Goal: Information Seeking & Learning: Learn about a topic

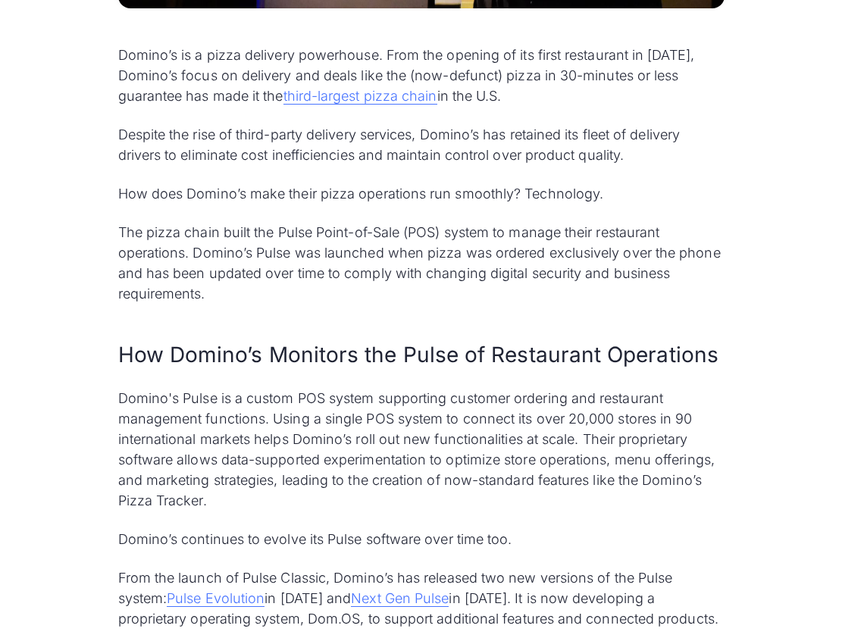
scroll to position [788, 0]
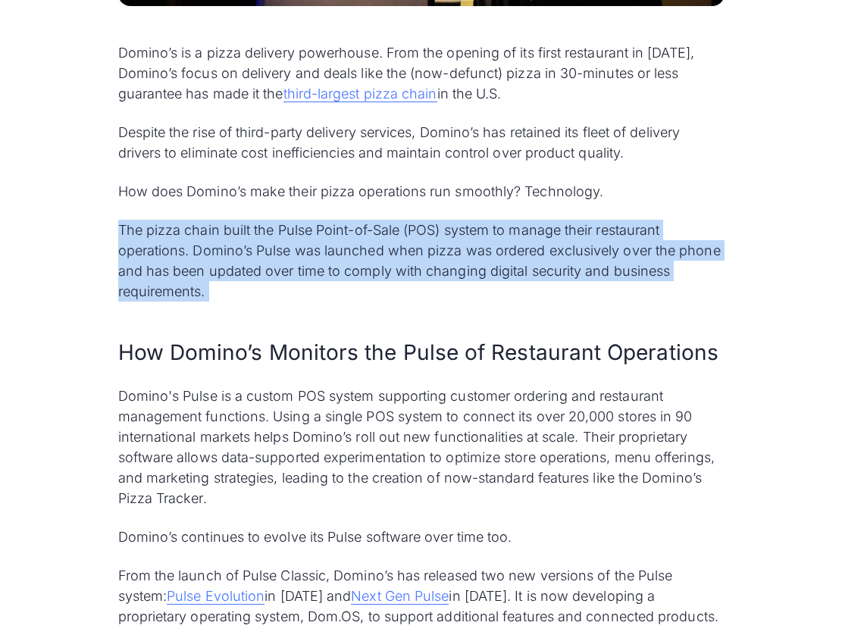
drag, startPoint x: 112, startPoint y: 230, endPoint x: 288, endPoint y: 330, distance: 202.2
click at [288, 330] on div "Domino’s is a pizza delivery powerhouse. From the opening of its first restaura…" at bounding box center [421, 443] width 606 height 802
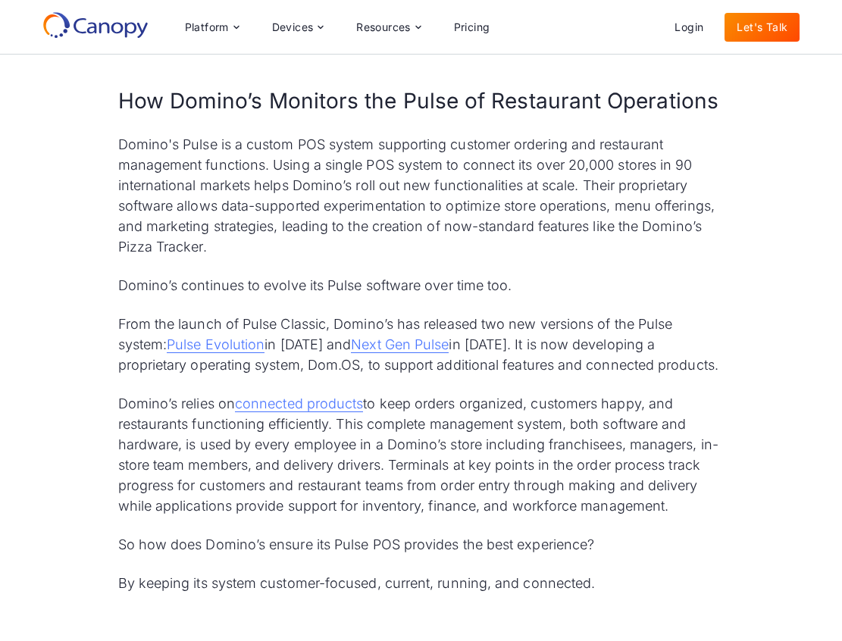
scroll to position [1036, 0]
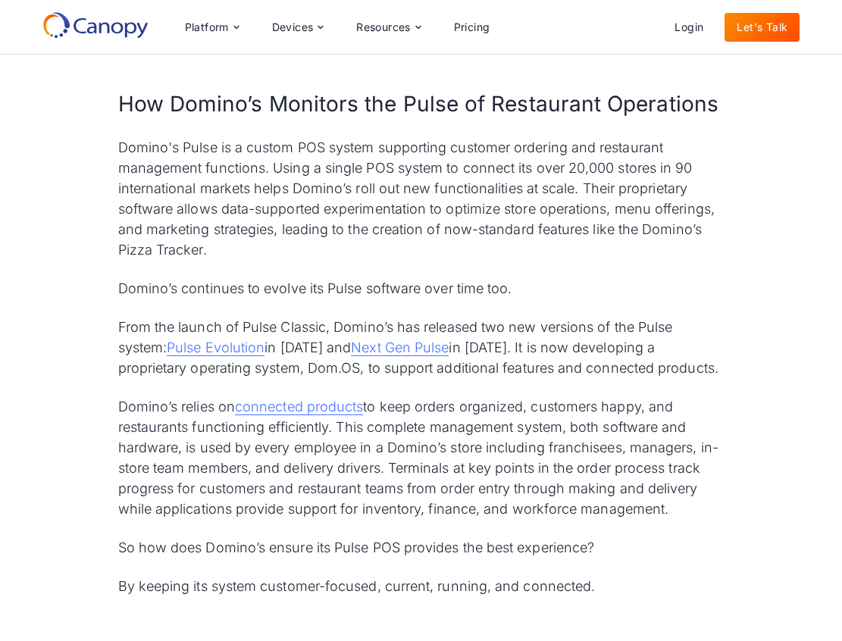
click at [372, 241] on p "Domino's Pulse is a custom POS system supporting customer ordering and restaura…" at bounding box center [421, 198] width 606 height 123
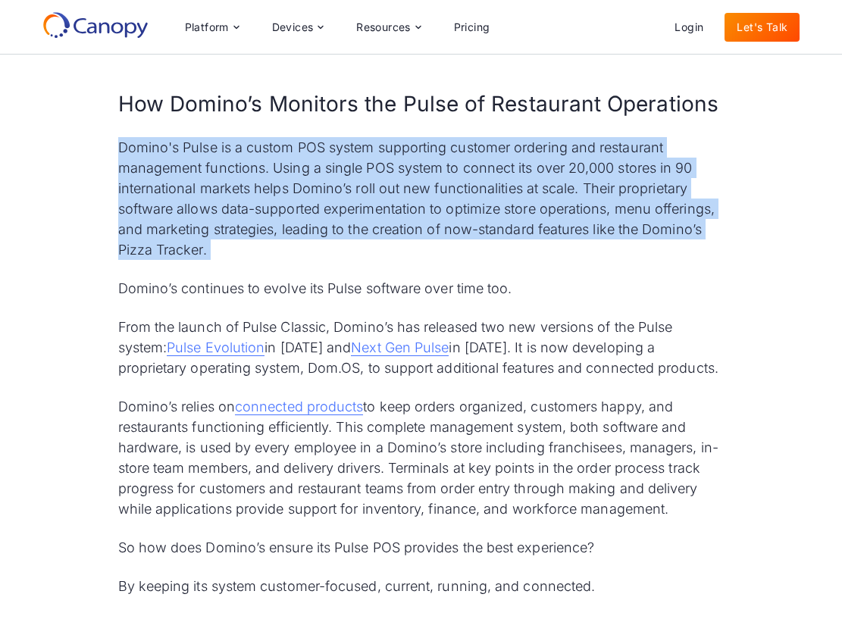
click at [372, 241] on p "Domino's Pulse is a custom POS system supporting customer ordering and restaura…" at bounding box center [421, 198] width 606 height 123
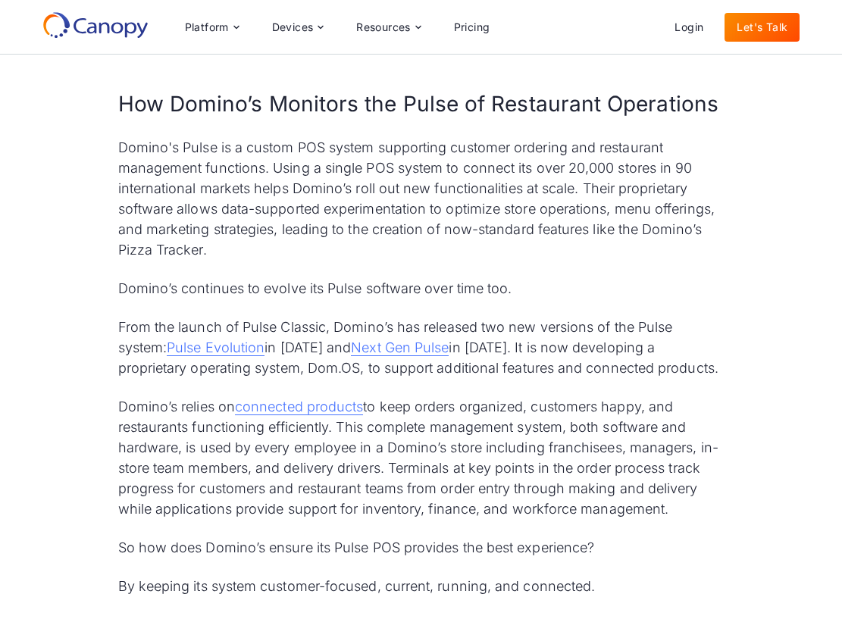
click at [370, 186] on p "Domino's Pulse is a custom POS system supporting customer ordering and restaura…" at bounding box center [421, 198] width 606 height 123
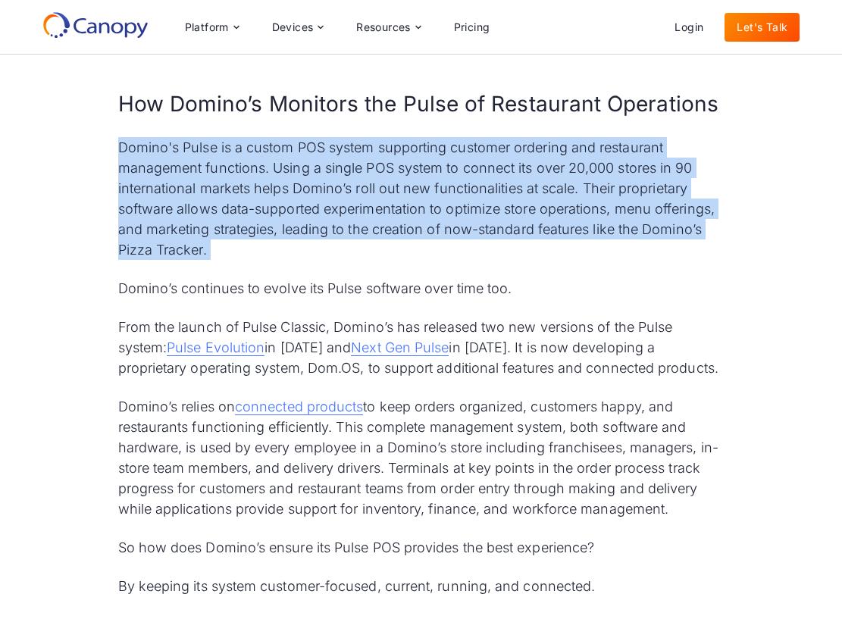
click at [370, 186] on p "Domino's Pulse is a custom POS system supporting customer ordering and restaura…" at bounding box center [421, 198] width 606 height 123
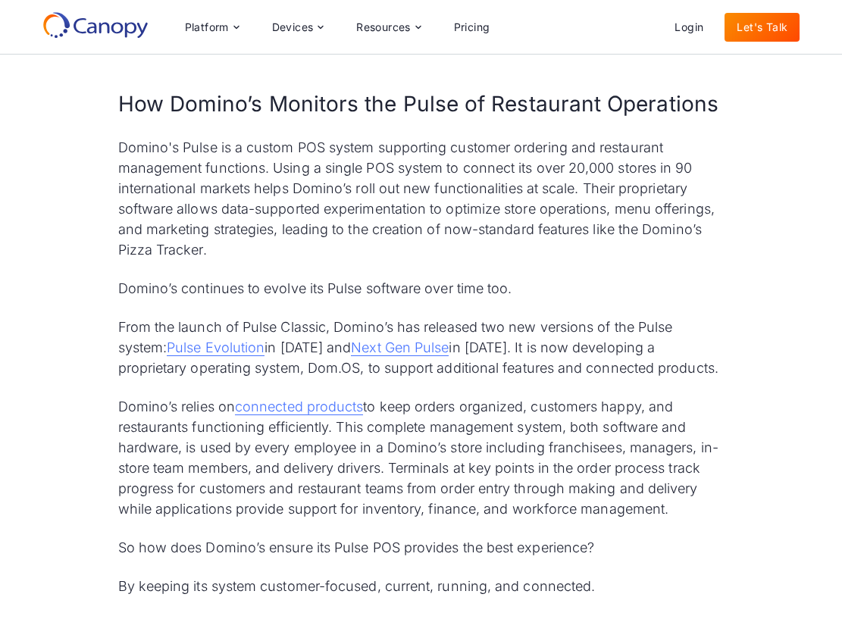
click at [322, 229] on p "Domino's Pulse is a custom POS system supporting customer ordering and restaura…" at bounding box center [421, 198] width 606 height 123
click at [323, 249] on p "Domino's Pulse is a custom POS system supporting customer ordering and restaura…" at bounding box center [421, 198] width 606 height 123
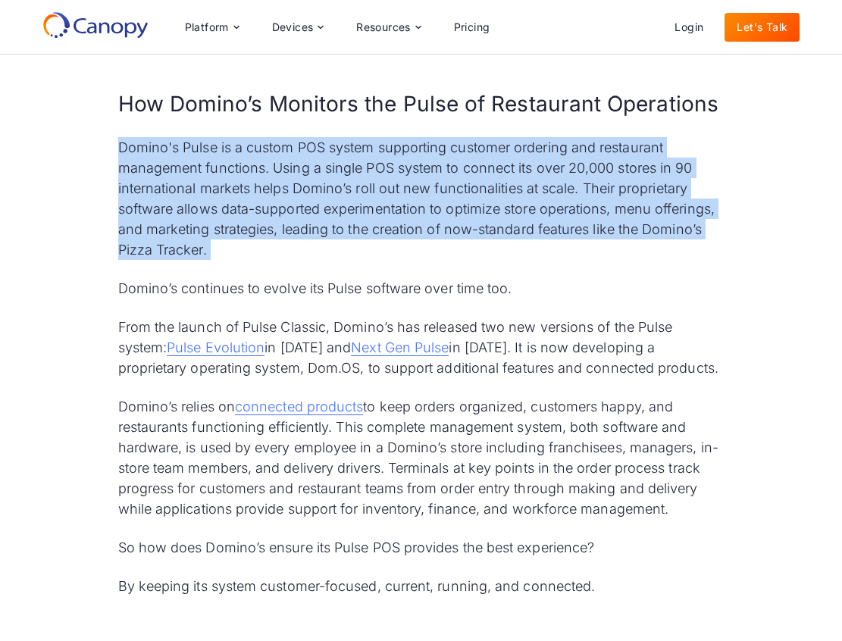
click at [323, 249] on p "Domino's Pulse is a custom POS system supporting customer ordering and restaura…" at bounding box center [421, 198] width 606 height 123
click at [323, 259] on p "Domino's Pulse is a custom POS system supporting customer ordering and restaura…" at bounding box center [421, 198] width 606 height 123
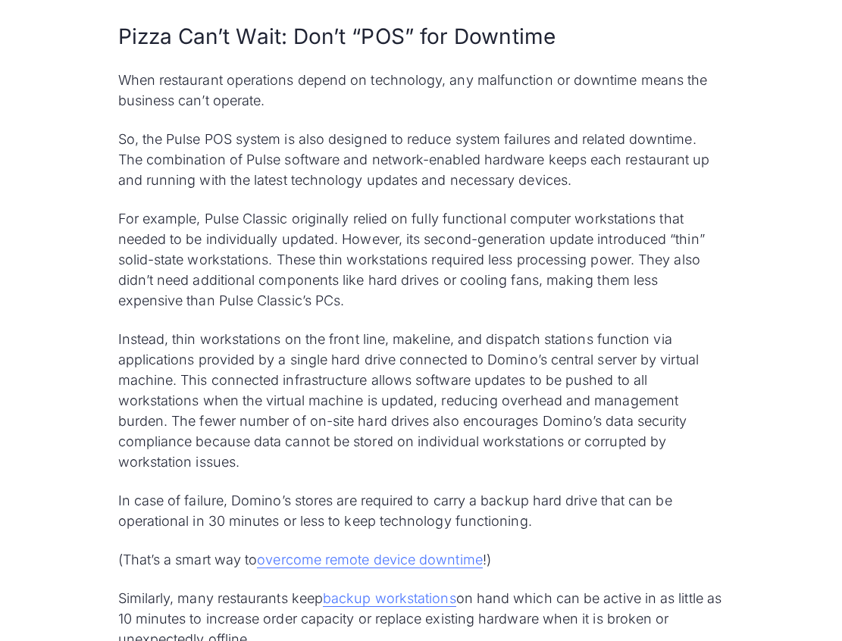
scroll to position [3946, 0]
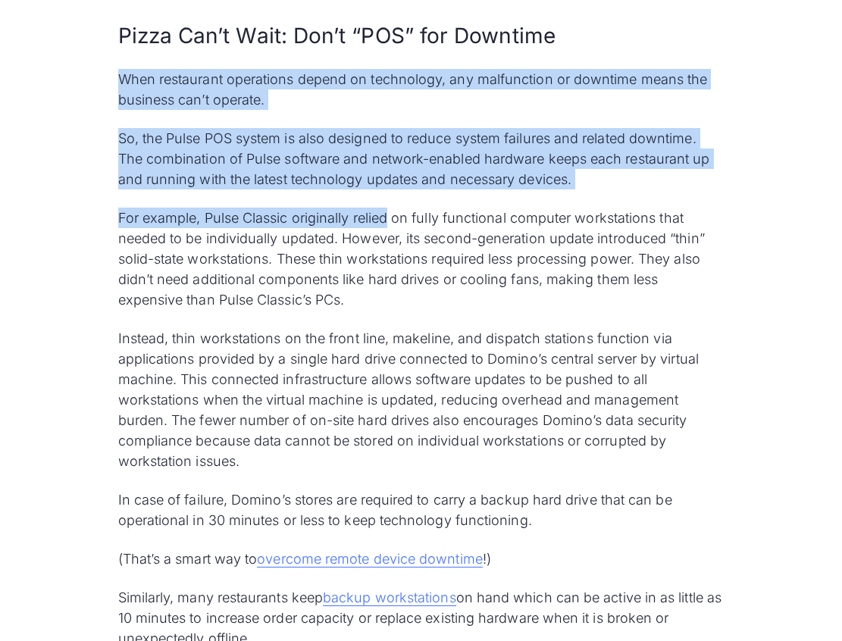
drag, startPoint x: 116, startPoint y: 78, endPoint x: 385, endPoint y: 227, distance: 307.6
click at [395, 170] on p "So, the Pulse POS system is also designed to reduce system failures and related…" at bounding box center [421, 158] width 606 height 61
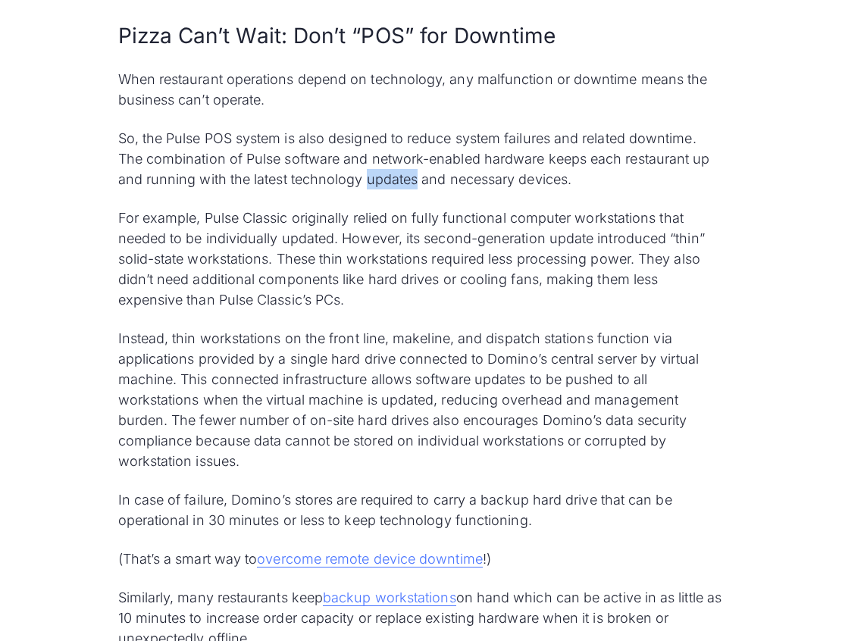
click at [395, 170] on p "So, the Pulse POS system is also designed to reduce system failures and related…" at bounding box center [421, 158] width 606 height 61
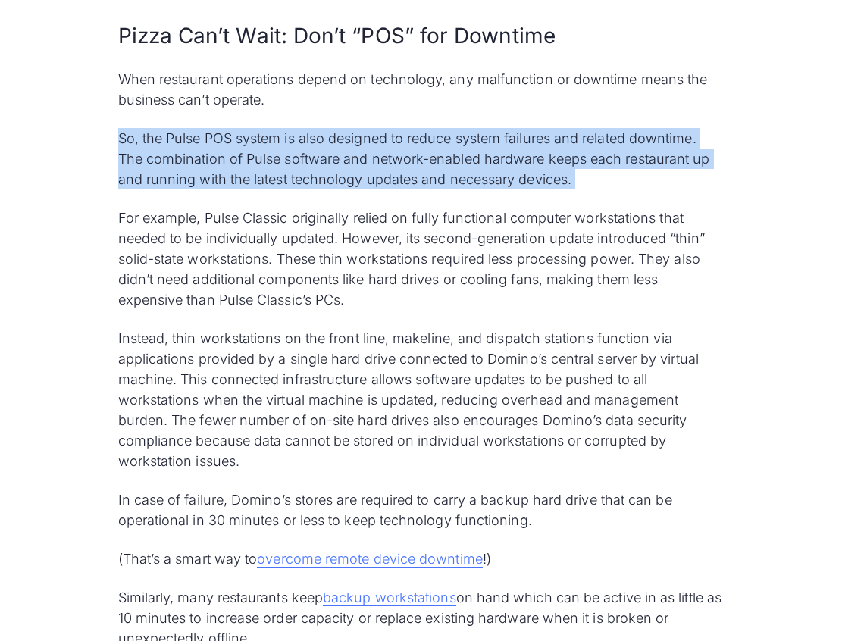
click at [395, 170] on p "So, the Pulse POS system is also designed to reduce system failures and related…" at bounding box center [421, 158] width 606 height 61
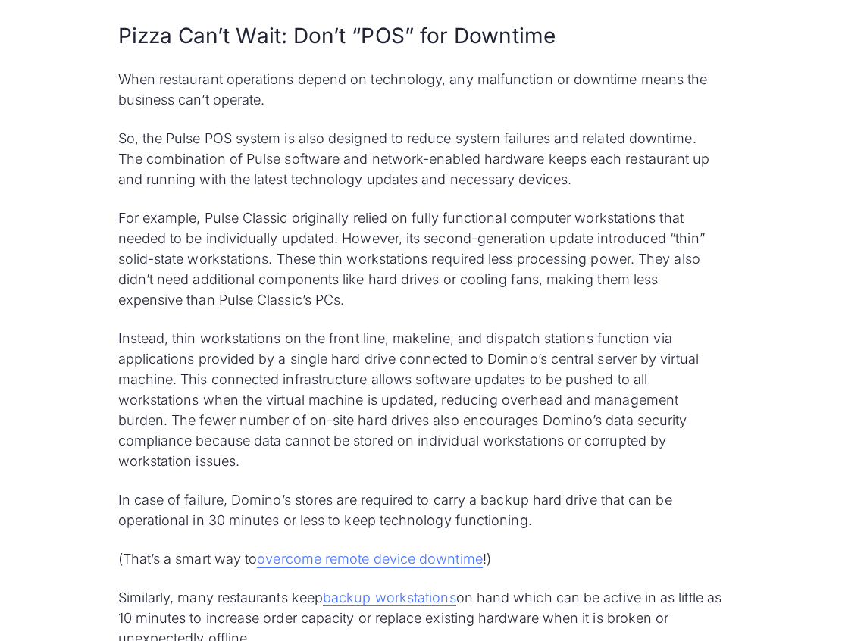
click at [392, 225] on p "For example, Pulse Classic originally relied on fully functional computer works…" at bounding box center [421, 259] width 606 height 102
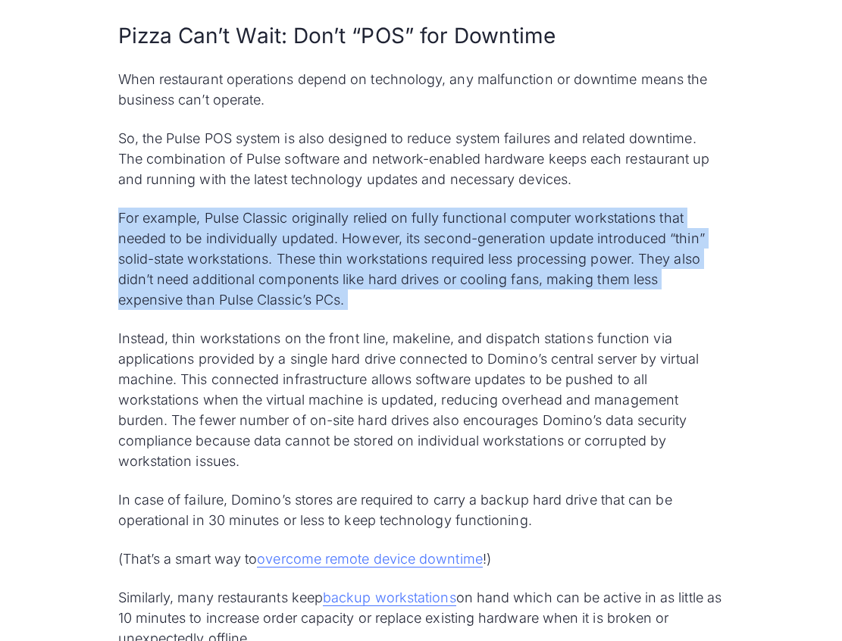
click at [392, 225] on p "For example, Pulse Classic originally relied on fully functional computer works…" at bounding box center [421, 259] width 606 height 102
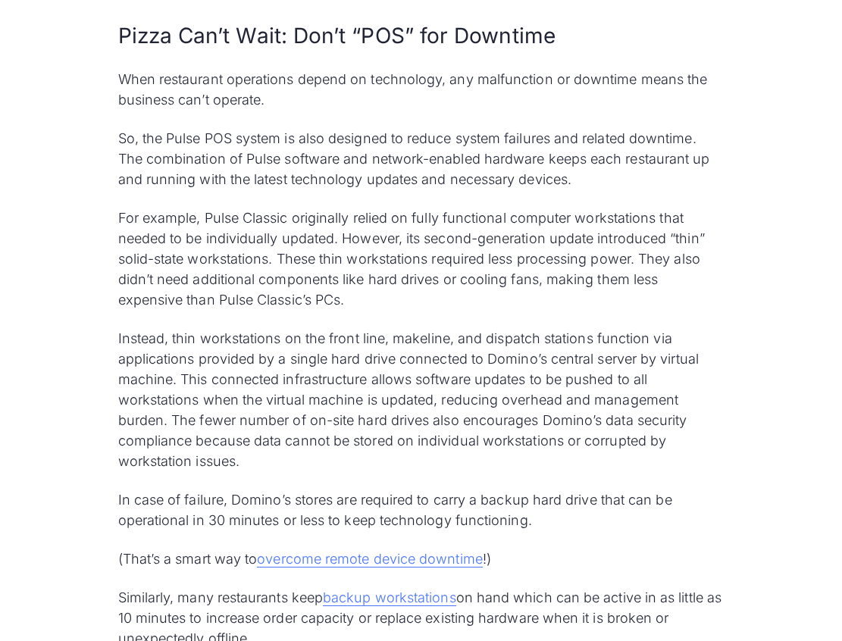
click at [379, 156] on p "So, the Pulse POS system is also designed to reduce system failures and related…" at bounding box center [421, 158] width 606 height 61
click at [382, 161] on p "So, the Pulse POS system is also designed to reduce system failures and related…" at bounding box center [421, 158] width 606 height 61
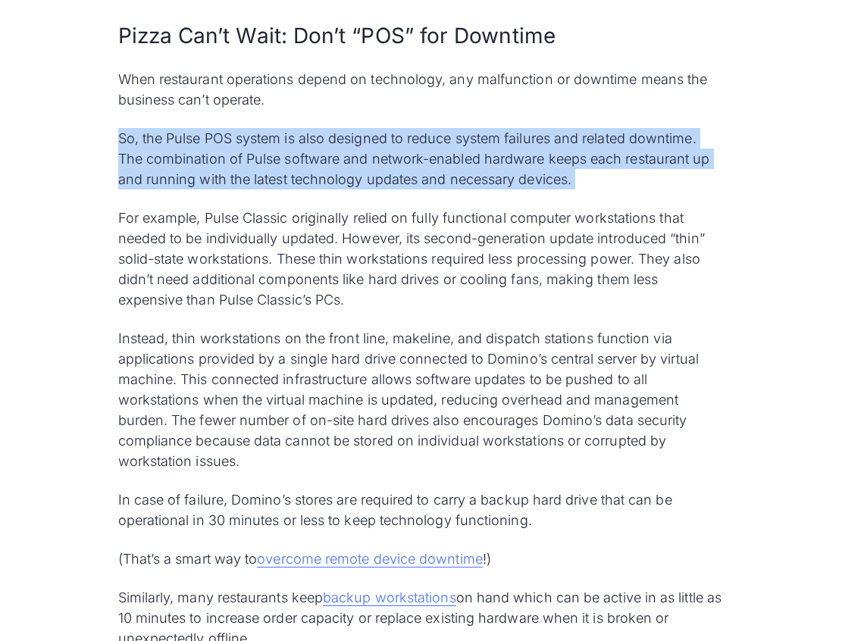
click at [382, 161] on p "So, the Pulse POS system is also designed to reduce system failures and related…" at bounding box center [421, 158] width 606 height 61
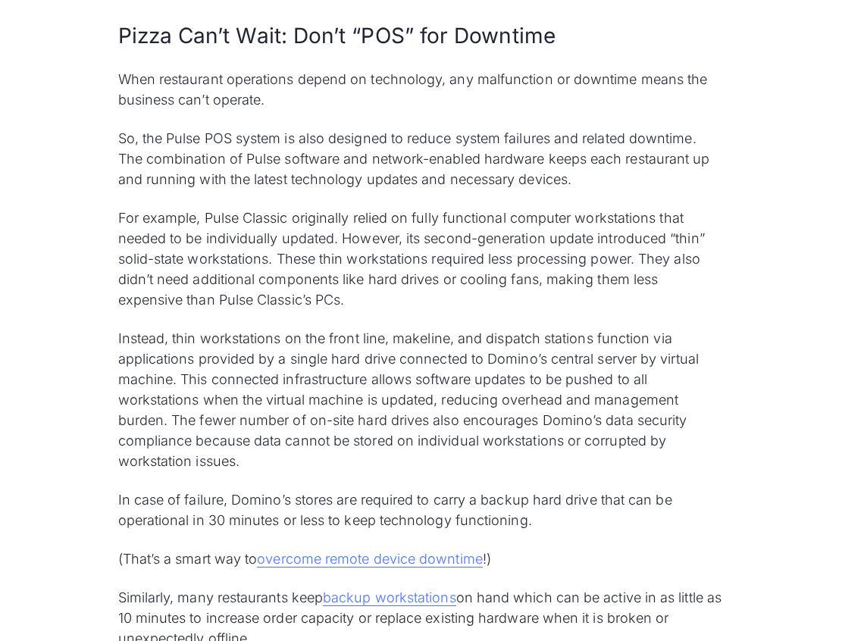
click at [376, 97] on p "When restaurant operations depend on technology, any malfunction or downtime me…" at bounding box center [421, 89] width 606 height 41
